Goal: Use online tool/utility: Use online tool/utility

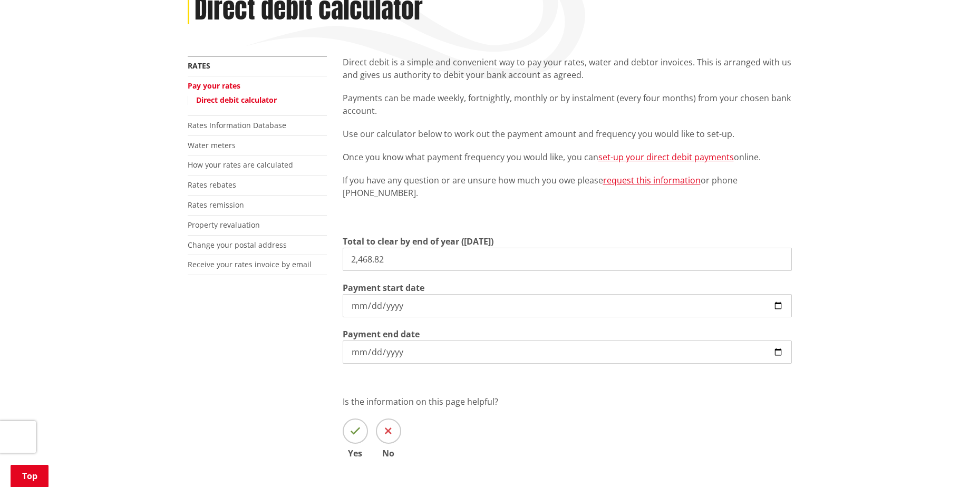
scroll to position [158, 0]
type input "2,468.82"
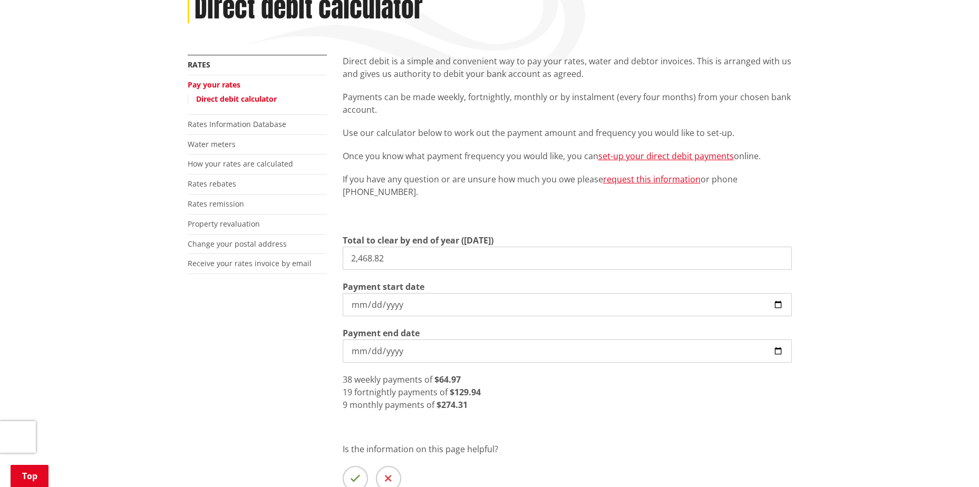
click at [779, 303] on input "[DATE]" at bounding box center [567, 304] width 449 height 23
type input "[DATE]"
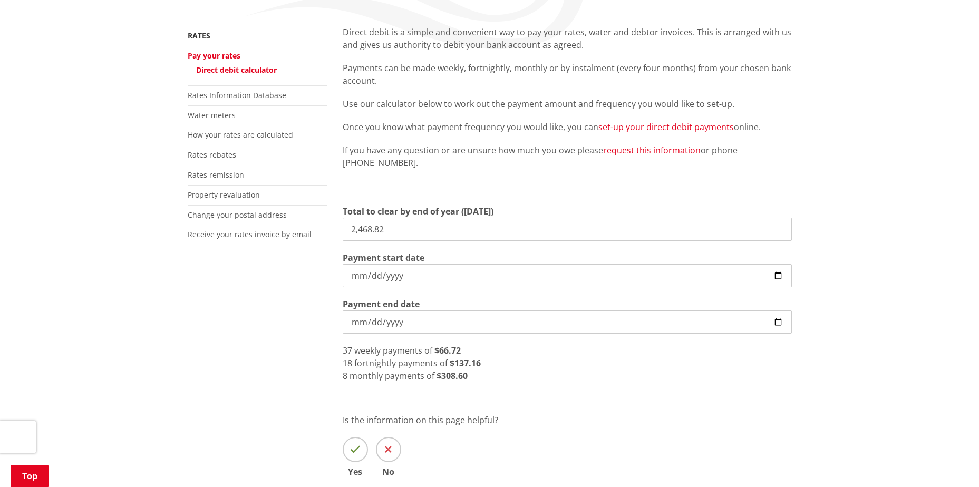
scroll to position [211, 0]
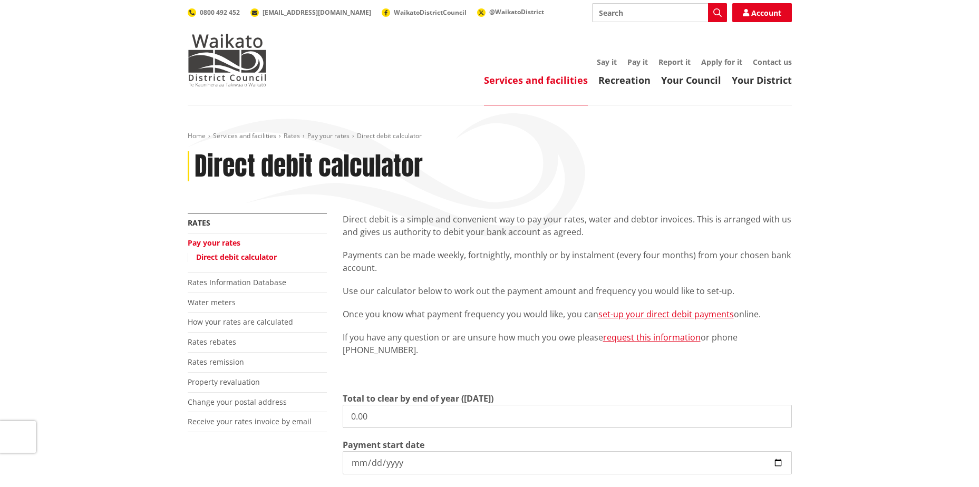
drag, startPoint x: 398, startPoint y: 414, endPoint x: 180, endPoint y: 388, distance: 220.2
click at [174, 398] on div "Home Services and facilities Rates Pay your rates Direct debit calculator Direc…" at bounding box center [489, 396] width 979 height 583
paste input "6,531.05"
type input "6,531.05"
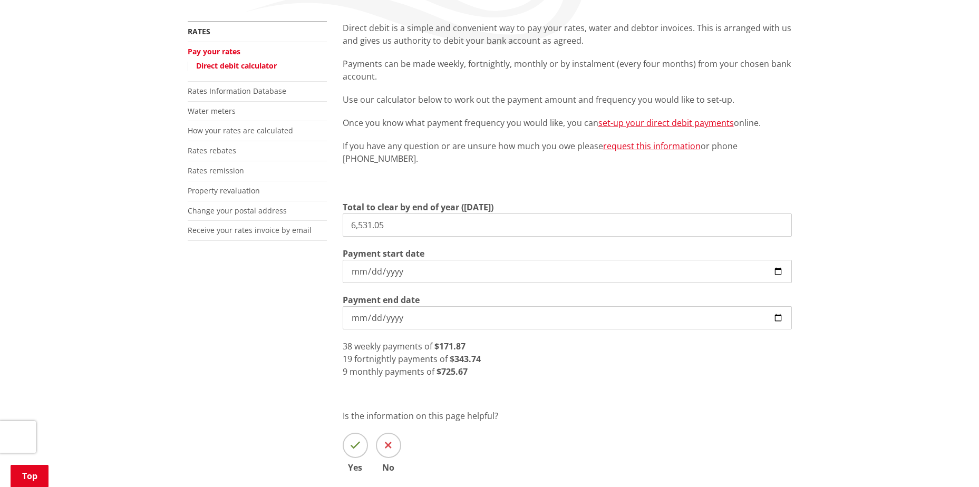
scroll to position [211, 0]
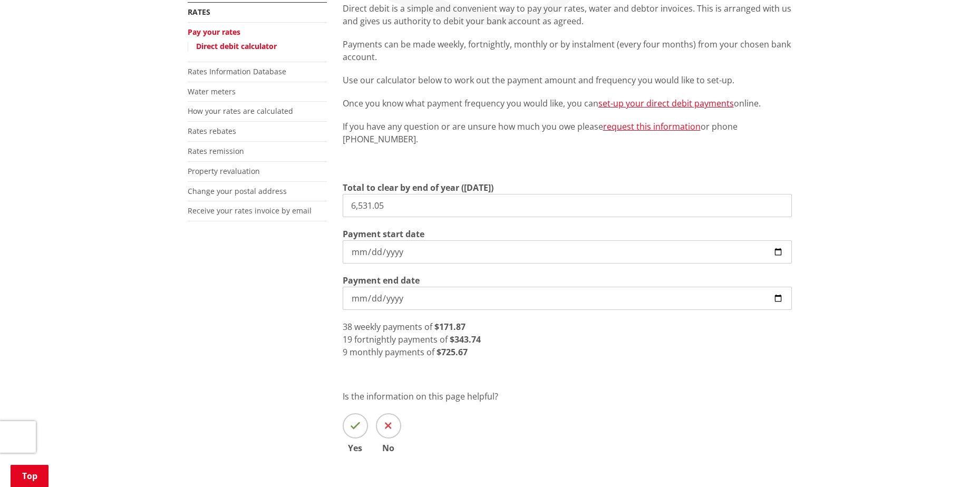
click at [776, 298] on input "[DATE]" at bounding box center [567, 298] width 449 height 23
type input "[DATE]"
